Goal: Task Accomplishment & Management: Manage account settings

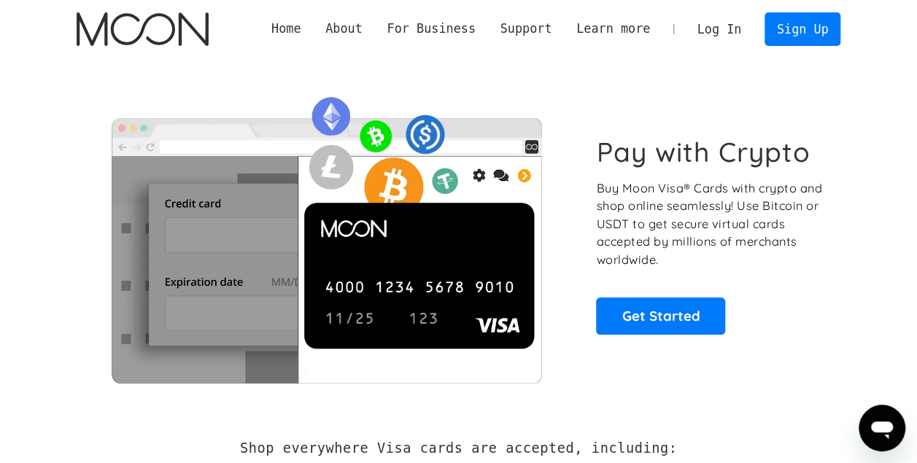
click at [730, 28] on link "Log In" at bounding box center [719, 29] width 69 height 32
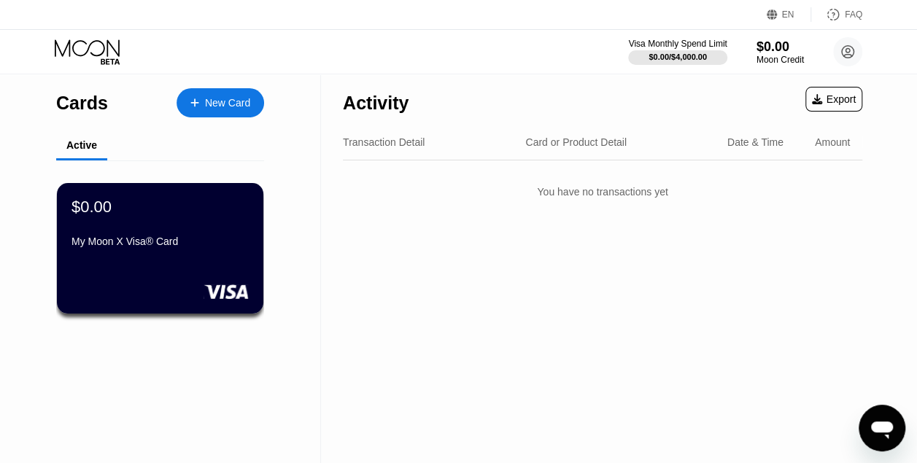
click at [827, 98] on div "Export" at bounding box center [834, 99] width 44 height 12
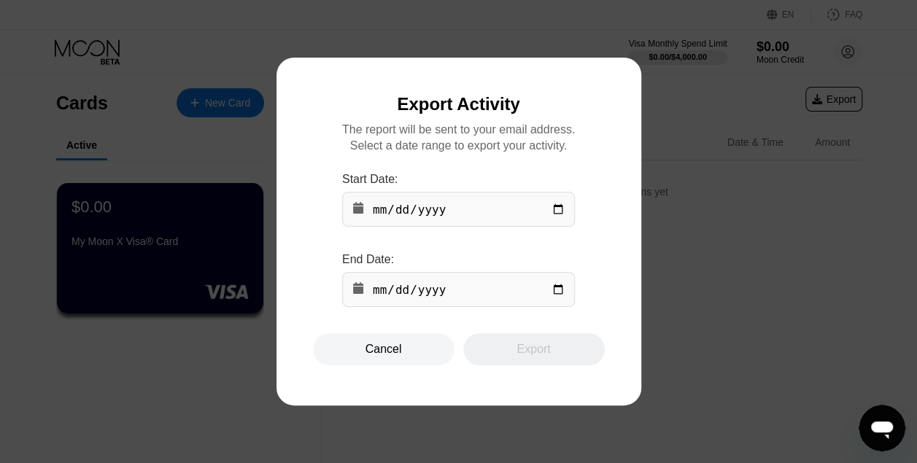
click at [496, 216] on input "date" at bounding box center [458, 209] width 233 height 35
click at [524, 210] on input "date" at bounding box center [458, 209] width 233 height 35
click at [450, 216] on input "date" at bounding box center [458, 209] width 233 height 35
click at [390, 355] on div "Cancel" at bounding box center [384, 349] width 36 height 15
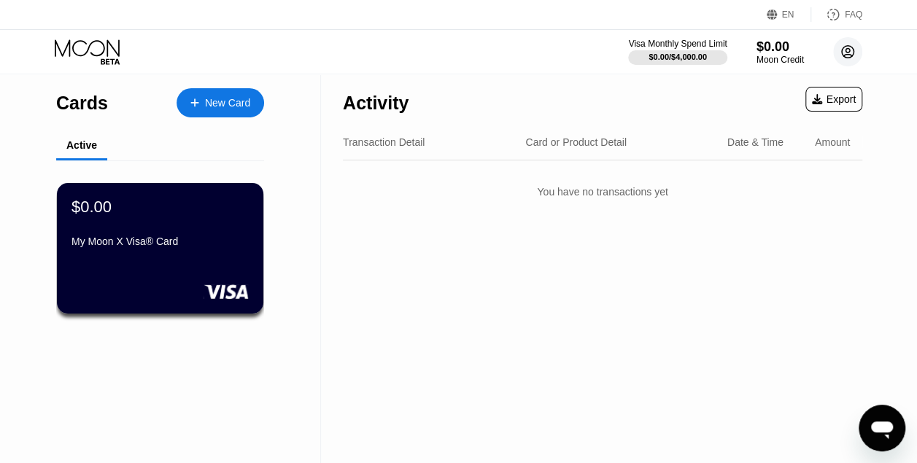
click at [842, 55] on circle at bounding box center [847, 51] width 29 height 29
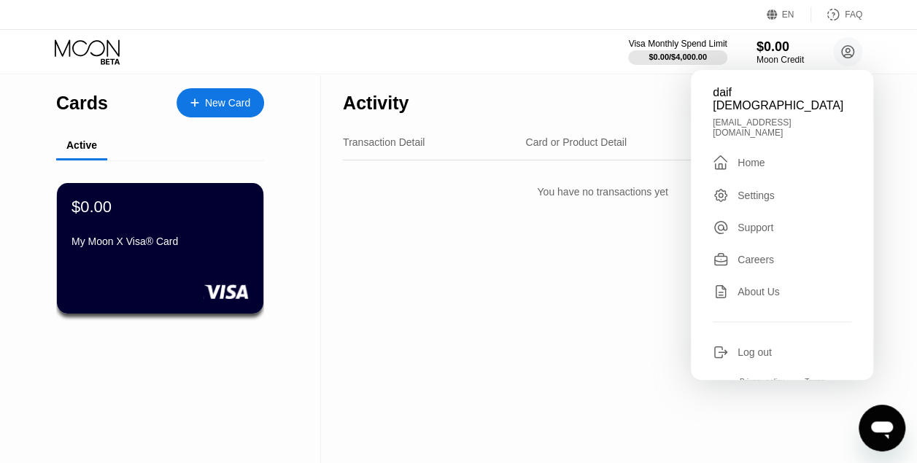
click at [765, 190] on div "Settings" at bounding box center [756, 196] width 37 height 12
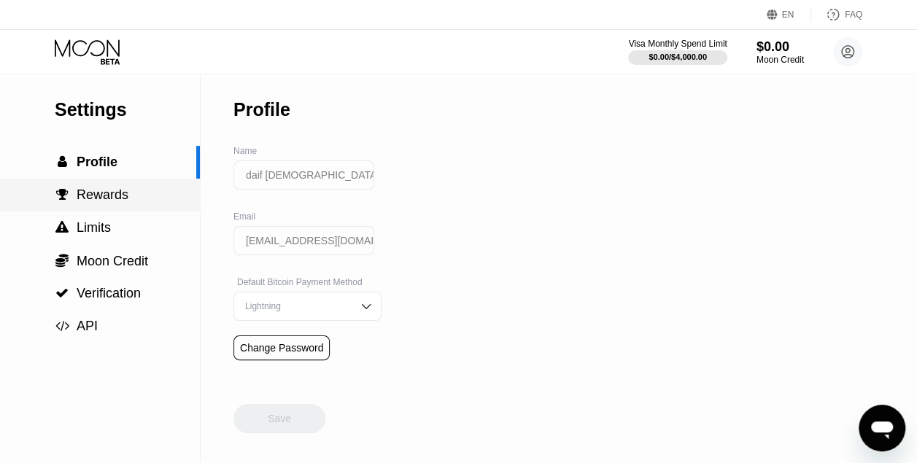
click at [134, 200] on div " Rewards" at bounding box center [100, 195] width 200 height 15
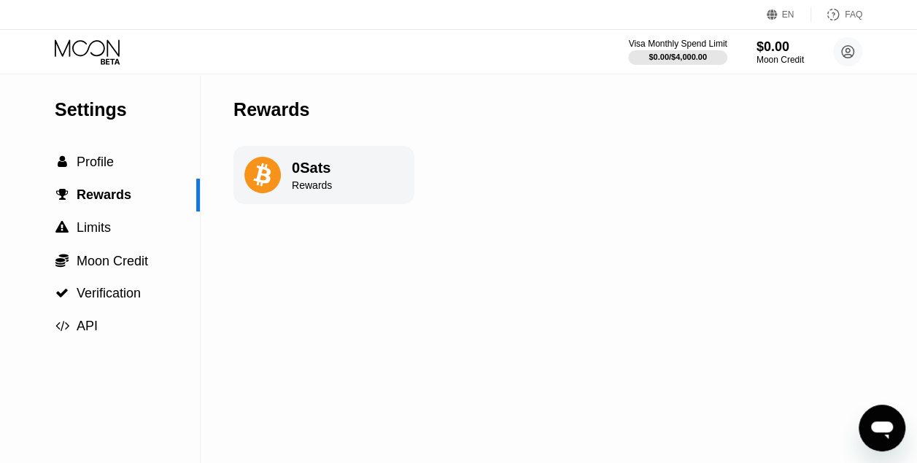
click at [302, 188] on div "Rewards" at bounding box center [312, 185] width 40 height 12
click at [63, 203] on div " Rewards" at bounding box center [93, 195] width 77 height 15
click at [57, 212] on div " Rewards" at bounding box center [100, 195] width 200 height 33
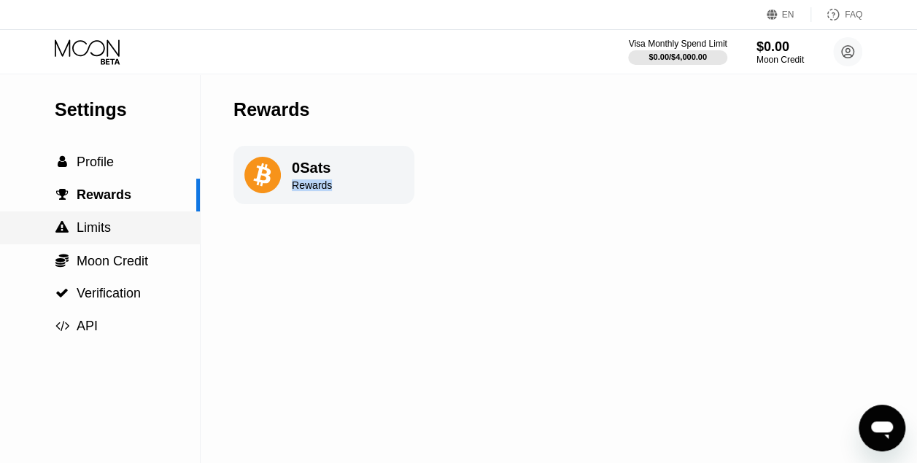
click at [55, 222] on div " Limits" at bounding box center [83, 227] width 56 height 15
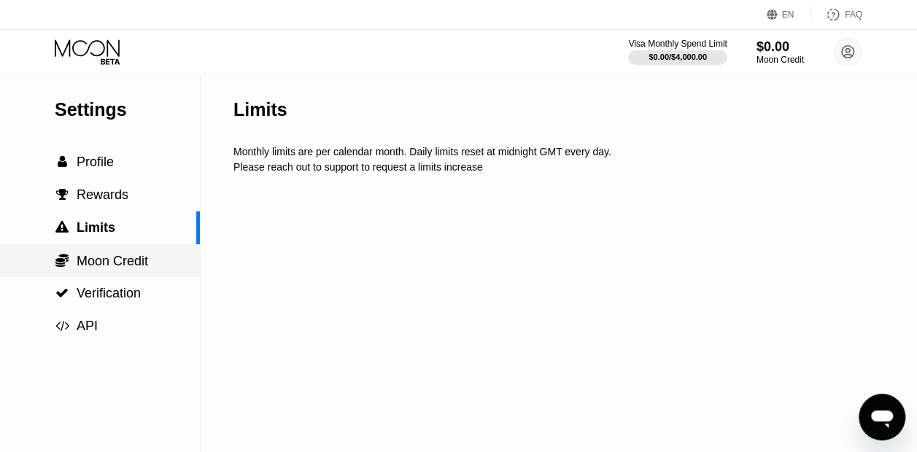
click at [83, 252] on div " Moon Credit" at bounding box center [100, 260] width 200 height 33
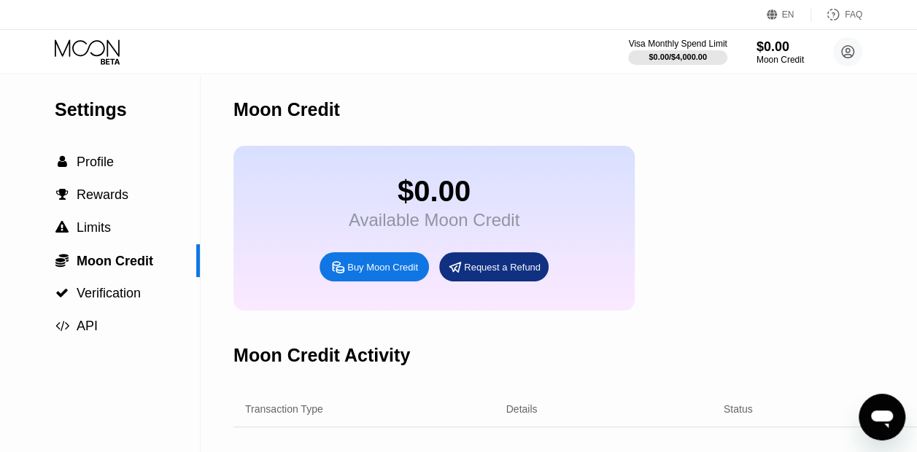
click at [368, 274] on div "Buy Moon Credit" at bounding box center [382, 267] width 71 height 12
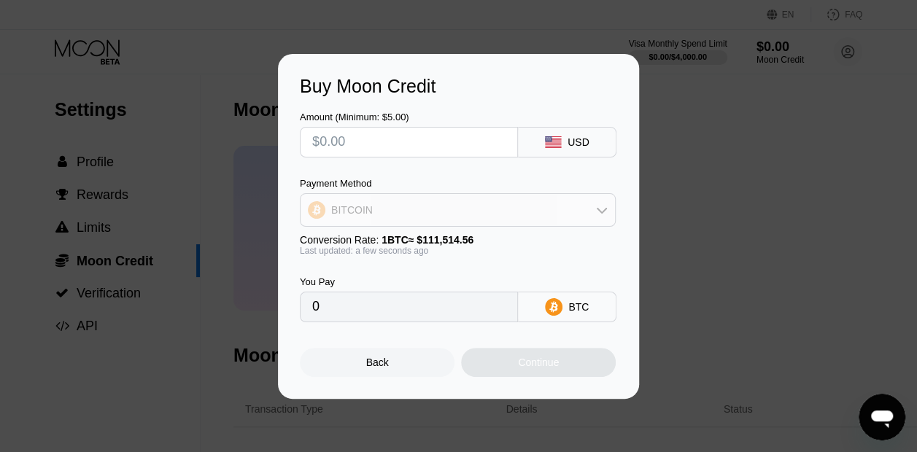
click at [499, 215] on div "BITCOIN" at bounding box center [458, 210] width 314 height 29
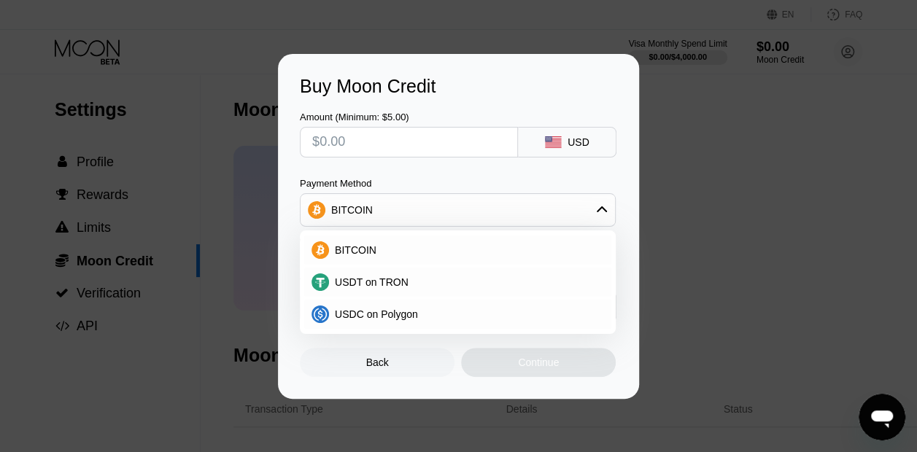
click at [505, 191] on div "Payment Method BITCOIN BITCOIN USDT on TRON USDC on Polygon" at bounding box center [458, 202] width 316 height 49
click at [413, 363] on div "Back" at bounding box center [377, 362] width 155 height 29
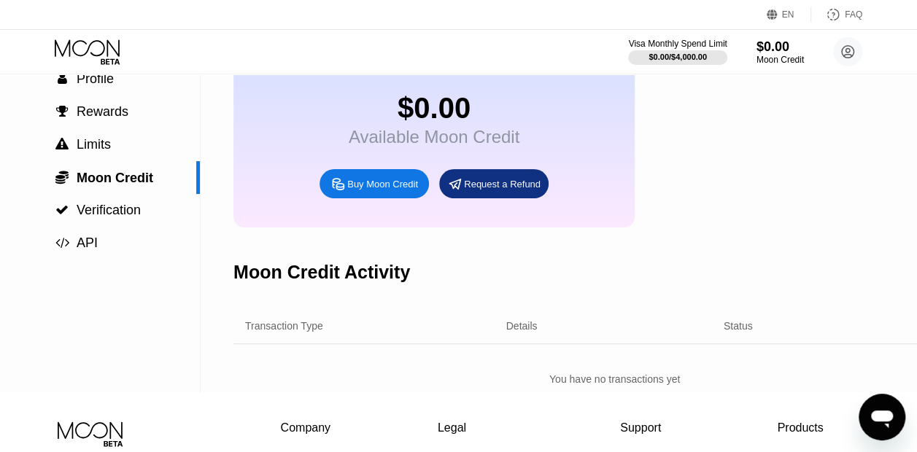
scroll to position [57, 0]
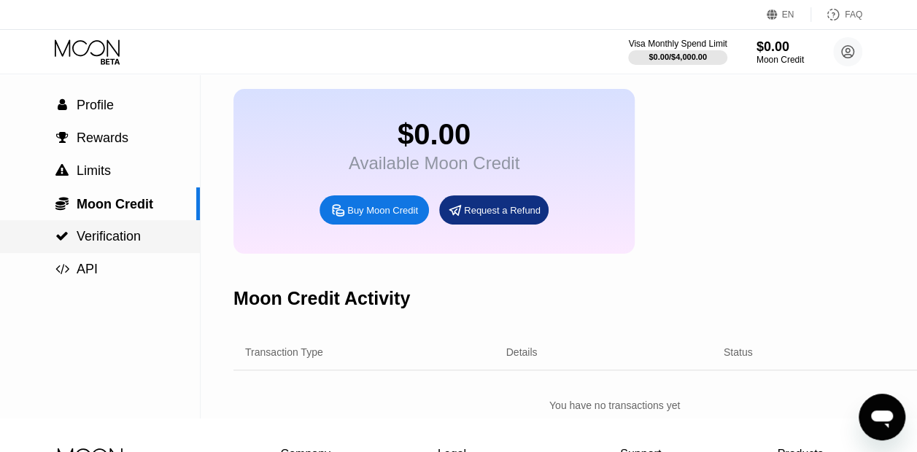
click at [137, 233] on span "Verification" at bounding box center [109, 236] width 64 height 15
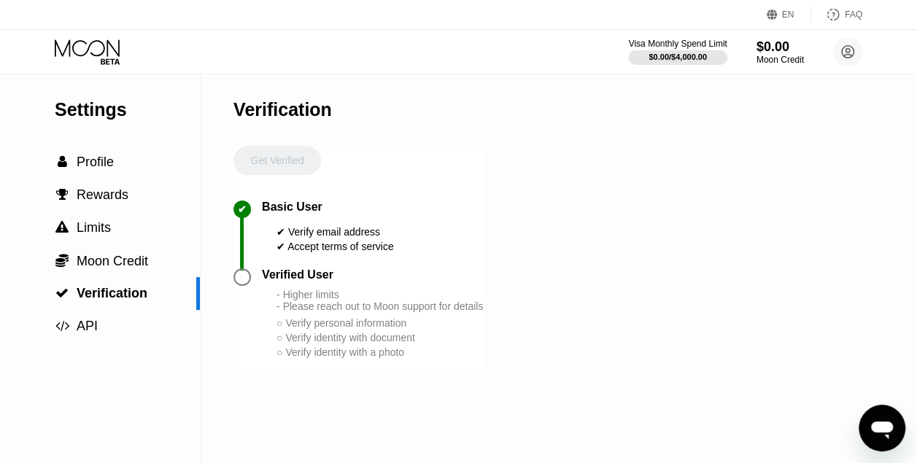
click at [235, 280] on div at bounding box center [247, 277] width 28 height 18
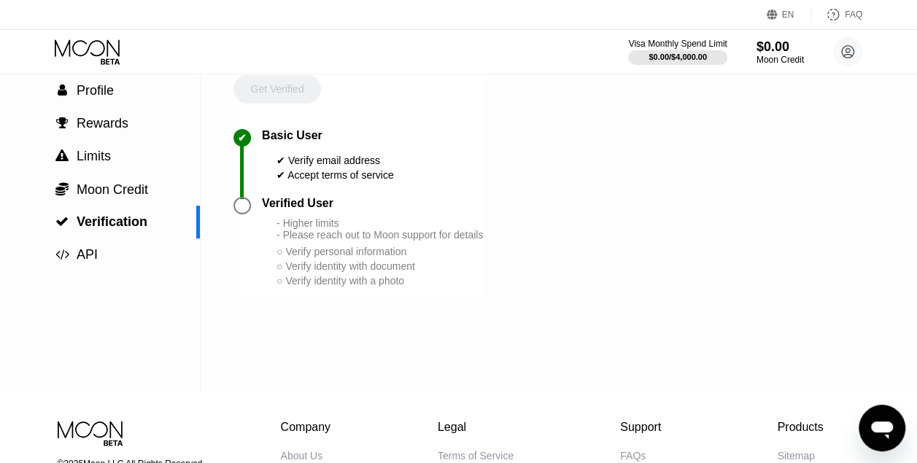
scroll to position [48, 0]
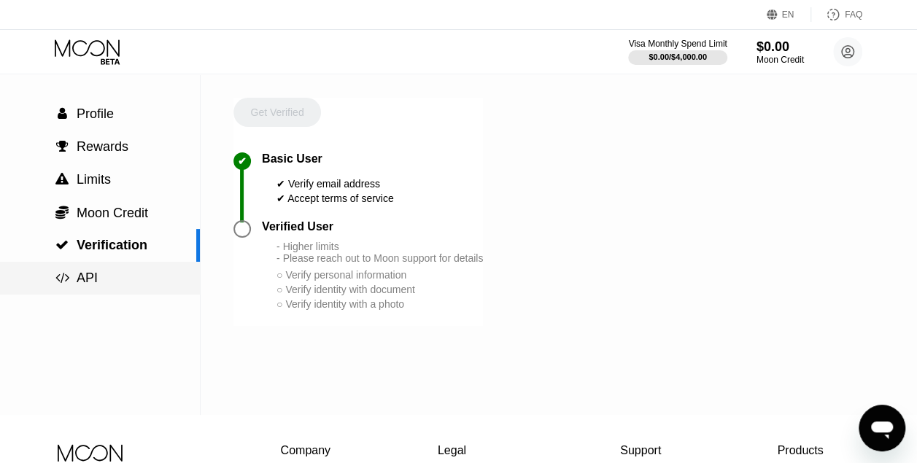
click at [129, 282] on div " API" at bounding box center [100, 278] width 200 height 15
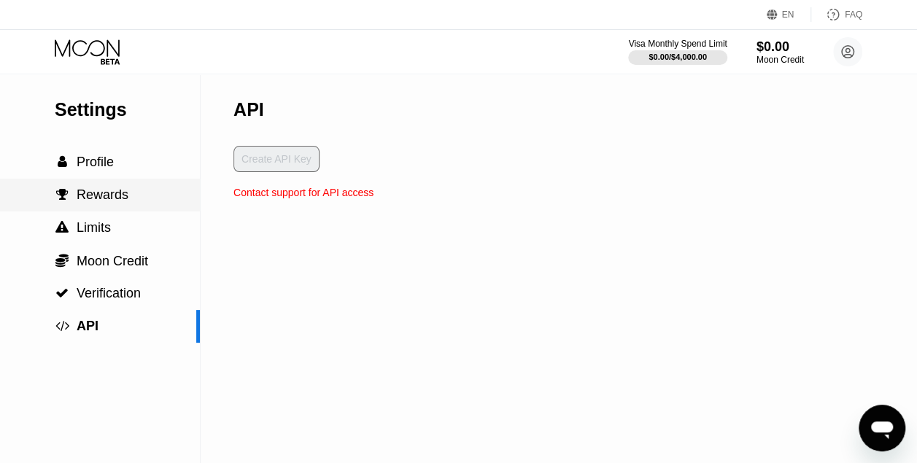
click at [146, 191] on div " Rewards" at bounding box center [100, 195] width 200 height 15
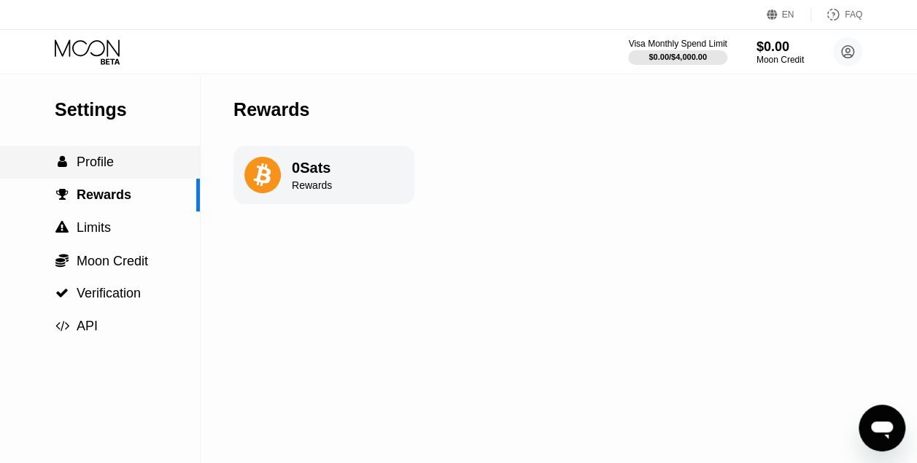
click at [130, 175] on div " Profile" at bounding box center [100, 162] width 200 height 33
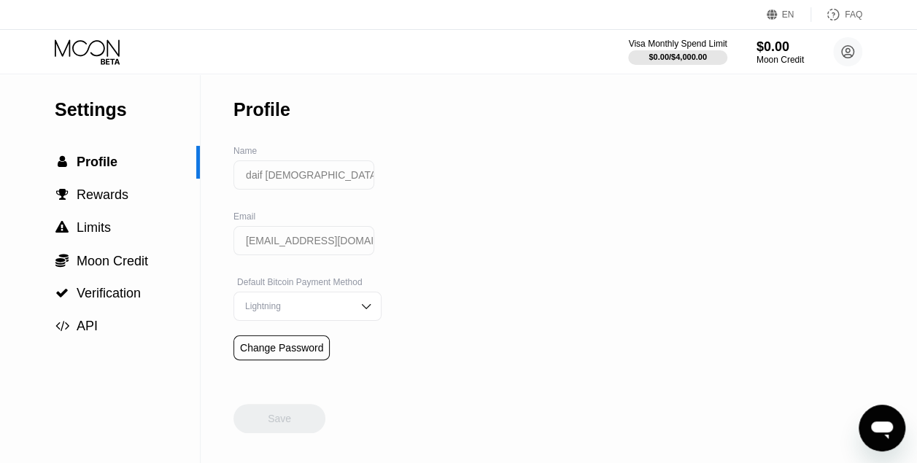
click at [305, 185] on input "daif allah" at bounding box center [303, 175] width 141 height 29
click at [327, 252] on input "daifallah351@gmail.com" at bounding box center [303, 240] width 141 height 29
click at [325, 287] on div "Default Bitcoin Payment Method" at bounding box center [307, 282] width 148 height 10
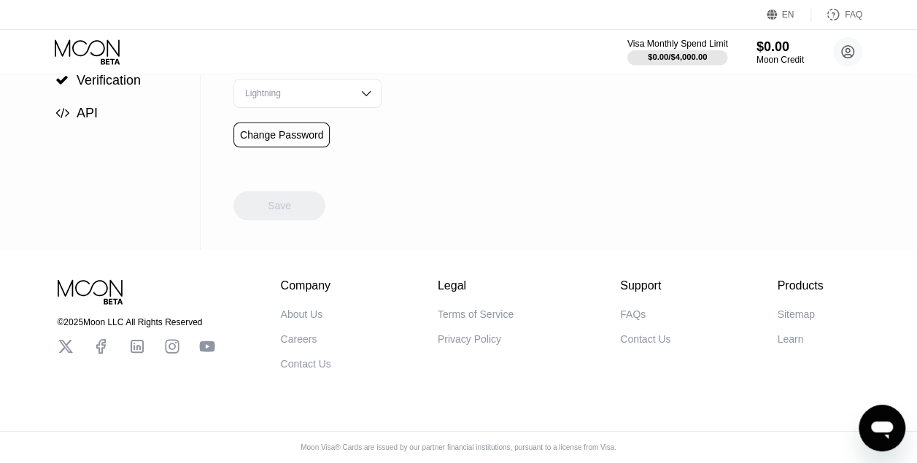
click at [679, 61] on div "$0.00 / $4,000.00" at bounding box center [677, 57] width 59 height 9
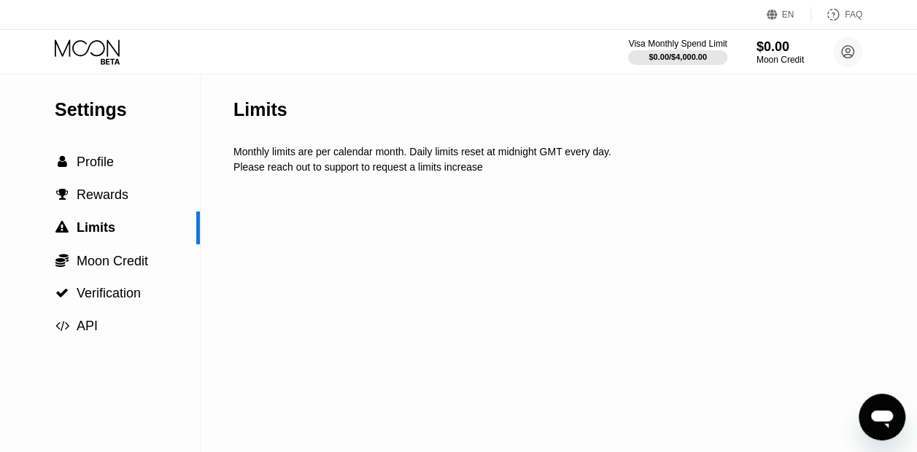
click at [750, 38] on div "Visa Monthly Spend Limit $0.00 / $4,000.00 $0.00 Moon Credit daif allah daifall…" at bounding box center [745, 51] width 234 height 29
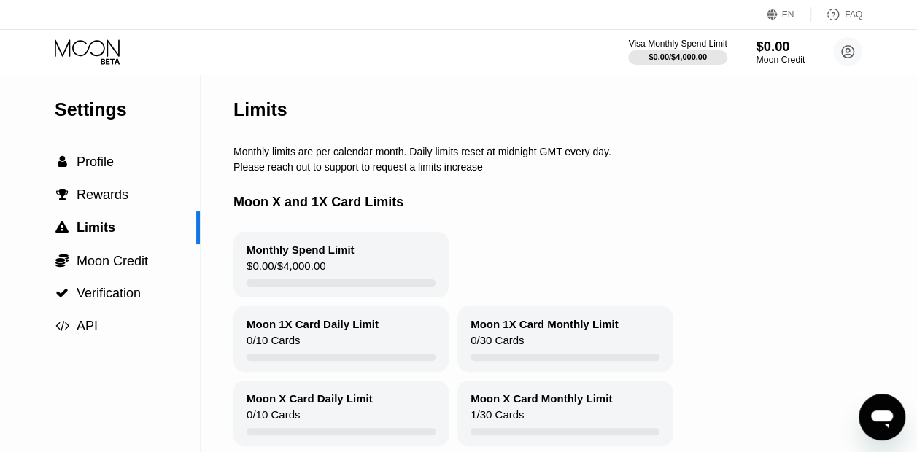
click at [769, 41] on div "$0.00" at bounding box center [780, 46] width 49 height 15
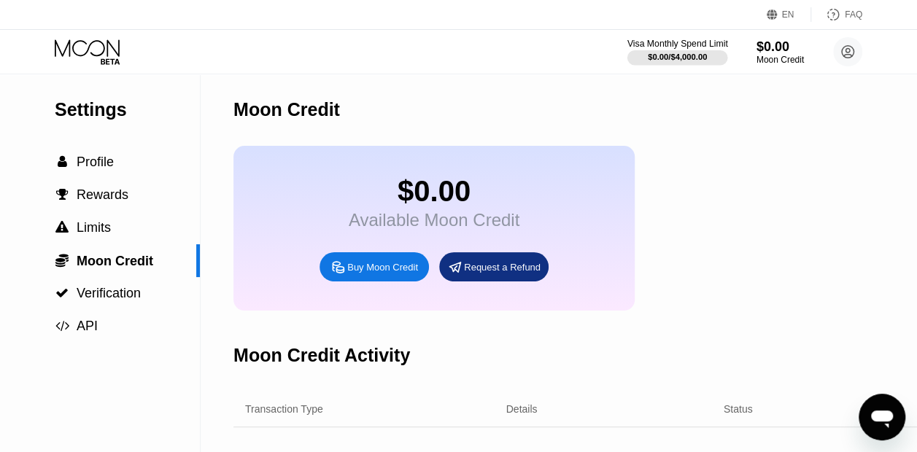
click at [679, 59] on div "$0.00 / $4,000.00" at bounding box center [677, 57] width 59 height 9
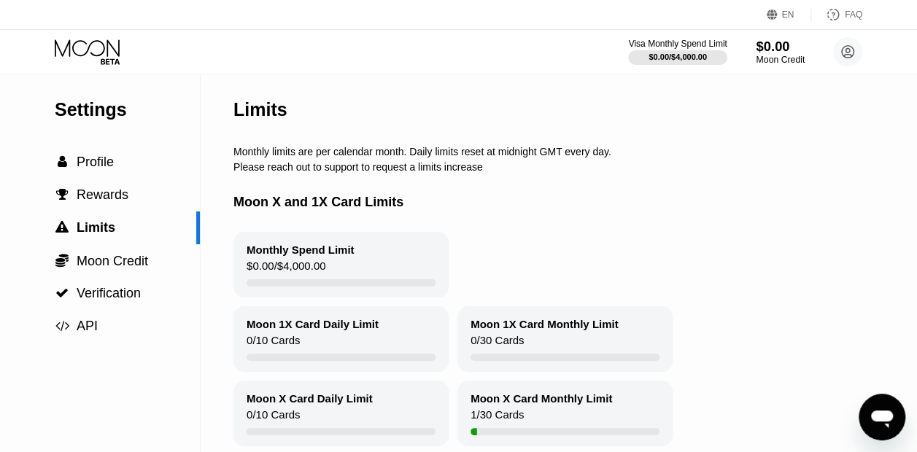
click at [779, 49] on div "$0.00" at bounding box center [780, 46] width 49 height 15
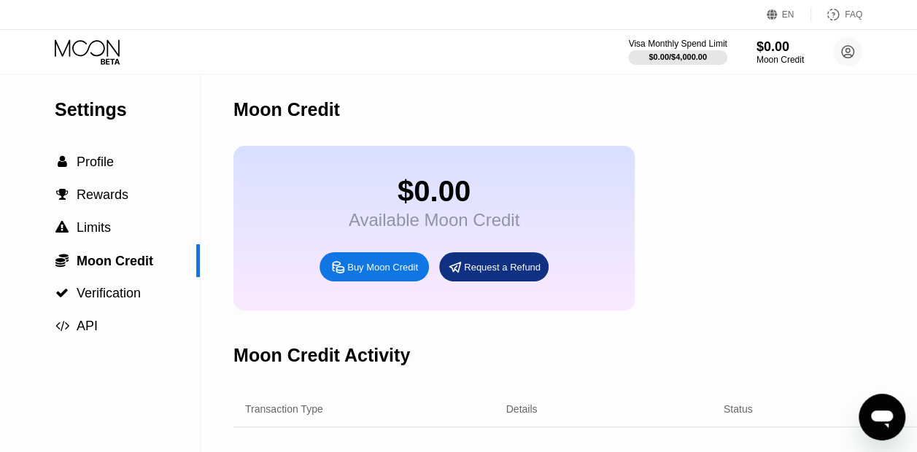
click at [604, 209] on div "$0.00 Available Moon Credit Buy Moon Credit Request a Refund" at bounding box center [433, 228] width 401 height 165
click at [494, 271] on div "Request a Refund" at bounding box center [493, 266] width 109 height 29
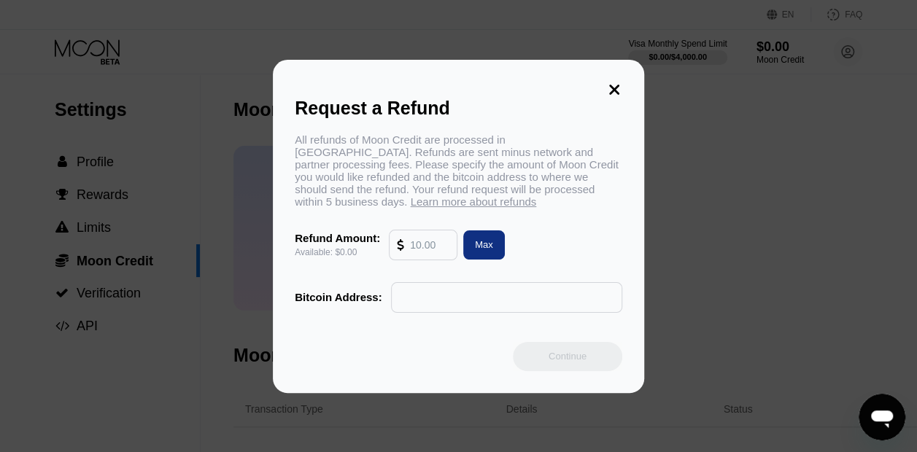
click at [426, 255] on input "text" at bounding box center [429, 245] width 39 height 29
click at [608, 85] on icon at bounding box center [614, 90] width 16 height 16
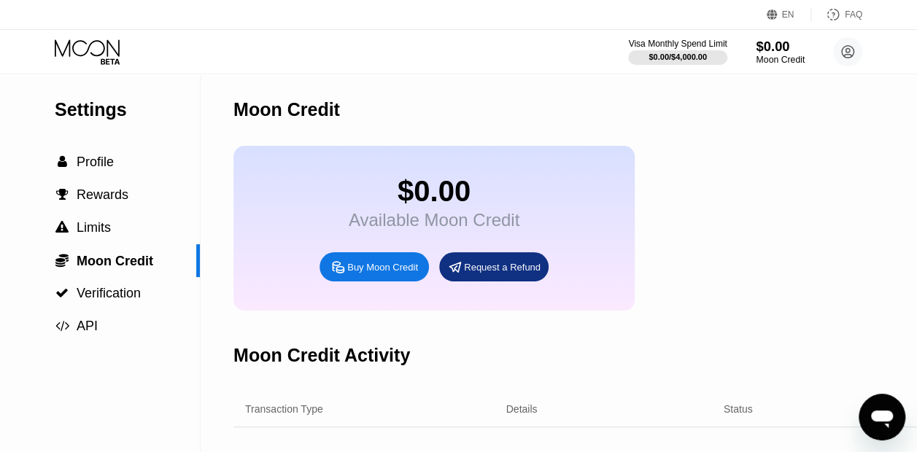
click at [759, 44] on div "$0.00" at bounding box center [780, 46] width 49 height 15
click at [854, 53] on circle at bounding box center [847, 51] width 29 height 29
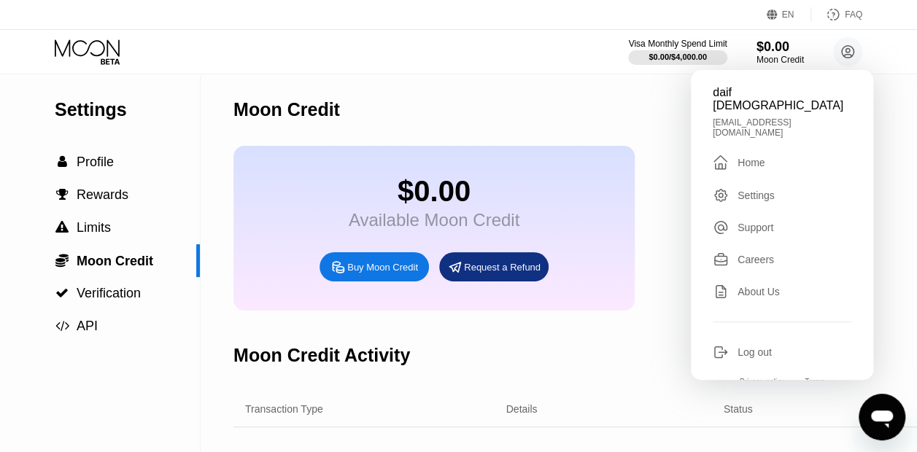
click at [772, 222] on div "Support" at bounding box center [756, 228] width 36 height 12
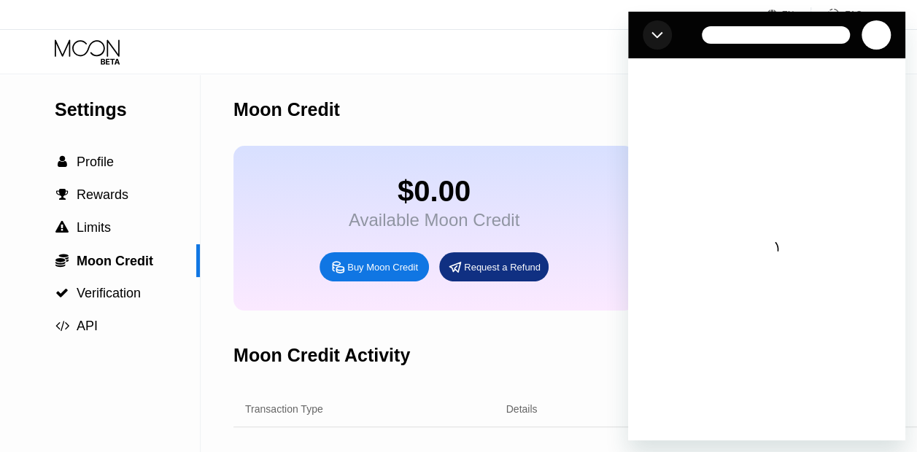
click at [659, 34] on icon "إغلاق" at bounding box center [658, 35] width 12 height 12
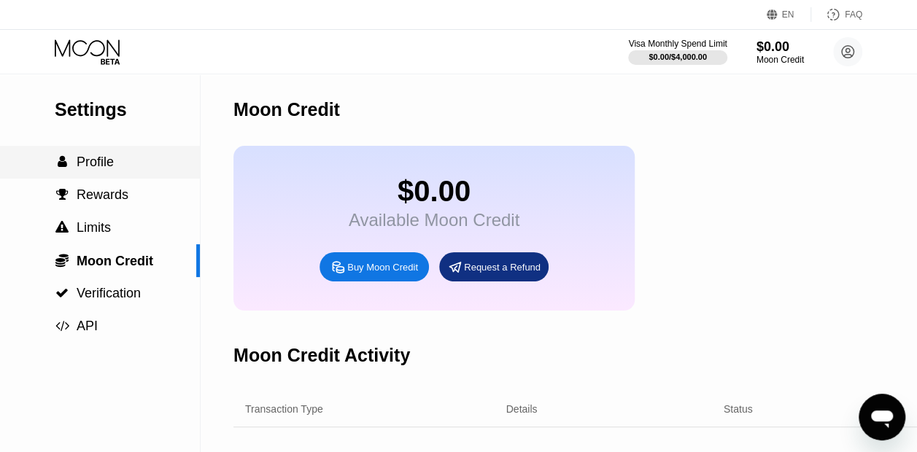
click at [101, 153] on div " Profile" at bounding box center [100, 162] width 200 height 33
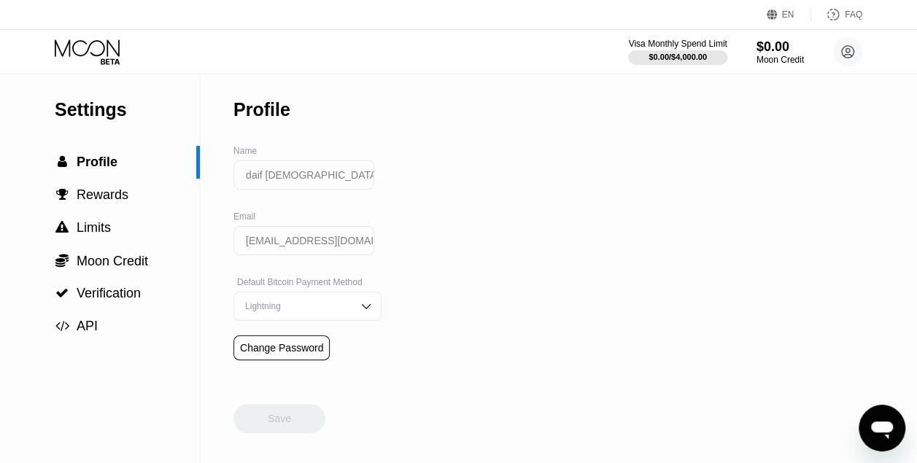
click at [322, 336] on div "Default Bitcoin Payment Method Lightning" at bounding box center [307, 306] width 148 height 58
click at [337, 320] on div "Lightning" at bounding box center [307, 306] width 148 height 29
click at [309, 174] on input "daif allah" at bounding box center [303, 175] width 141 height 29
click at [320, 162] on div "Name daif allah" at bounding box center [307, 179] width 148 height 66
